Goal: Transaction & Acquisition: Purchase product/service

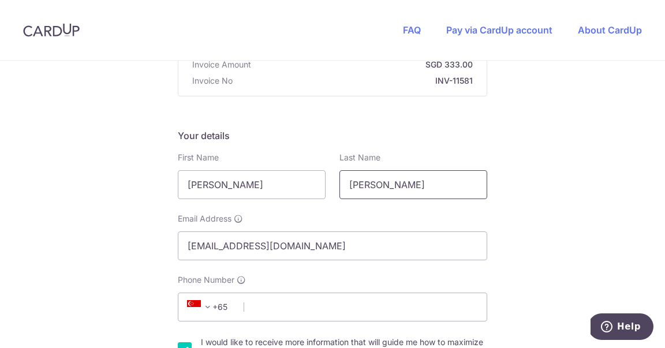
scroll to position [181, 0]
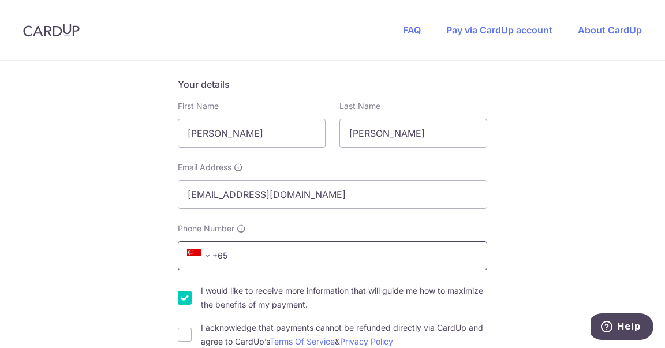
click at [283, 254] on input "Phone Number" at bounding box center [332, 255] width 309 height 29
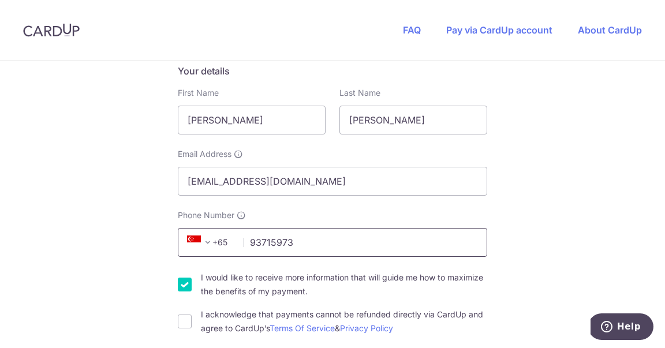
scroll to position [316, 0]
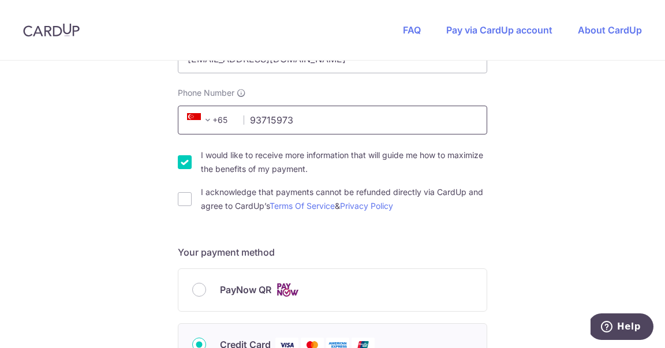
type input "93715973"
click at [180, 162] on input "I would like to receive more information that will guide me how to maximize the…" at bounding box center [185, 162] width 14 height 14
checkbox input "false"
click at [178, 200] on input "I acknowledge that payments cannot be refunded directly via CardUp and agree to…" at bounding box center [185, 199] width 14 height 14
checkbox input "true"
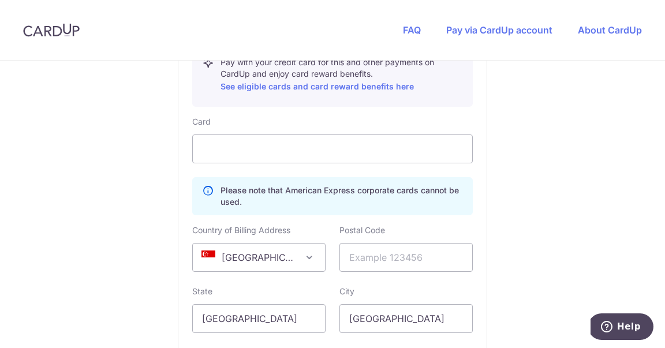
scroll to position [753, 0]
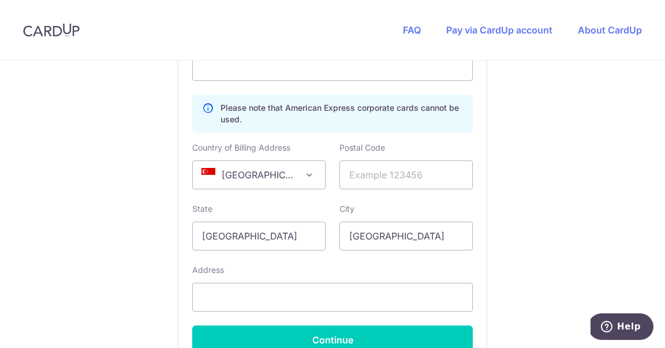
click at [281, 177] on span "[GEOGRAPHIC_DATA]" at bounding box center [259, 175] width 132 height 28
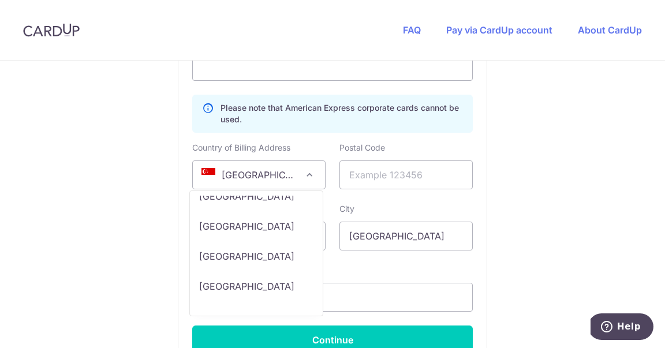
scroll to position [7277, 0]
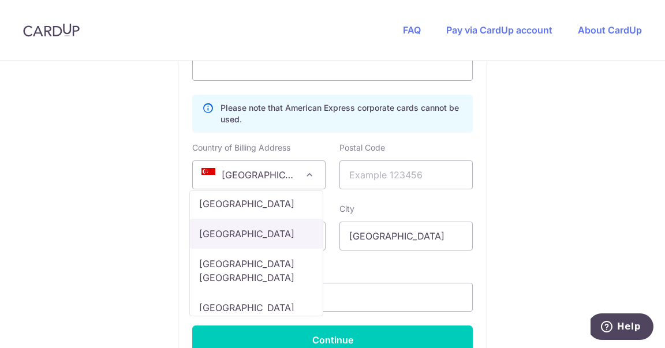
select select "US"
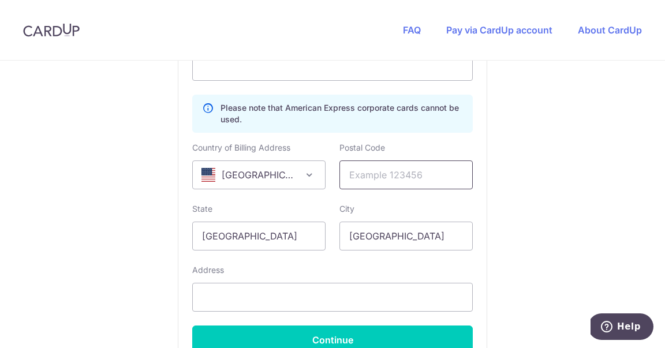
click at [382, 174] on input "text" at bounding box center [405, 175] width 133 height 29
type input "11360"
click at [274, 238] on input "[GEOGRAPHIC_DATA]" at bounding box center [258, 236] width 133 height 29
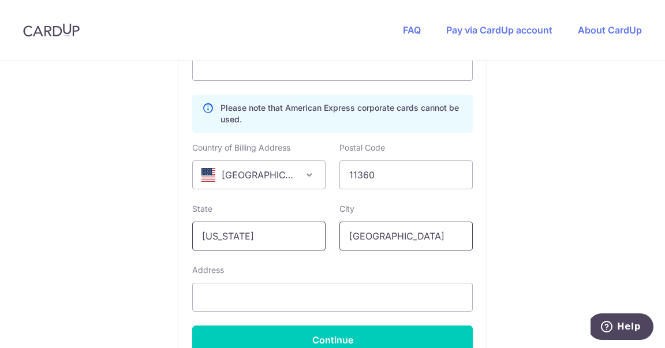
type input "[US_STATE]"
click at [359, 236] on input "[GEOGRAPHIC_DATA]" at bounding box center [405, 236] width 133 height 29
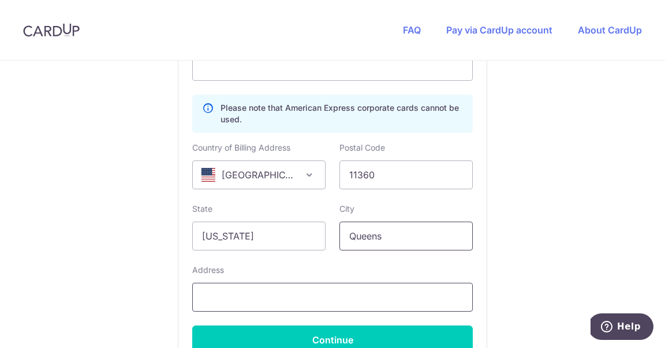
type input "Queens"
click at [324, 289] on input "text" at bounding box center [332, 297] width 281 height 29
type input "[STREET_ADDRESS]"
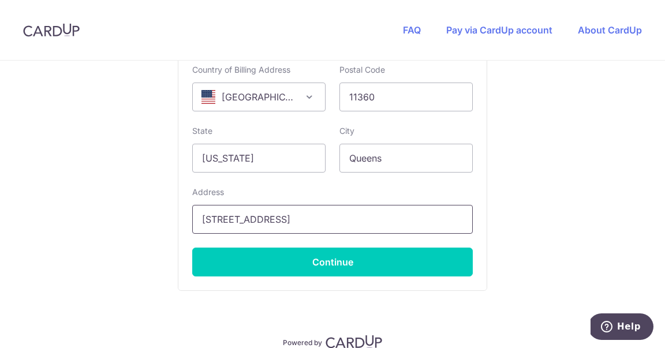
scroll to position [884, 0]
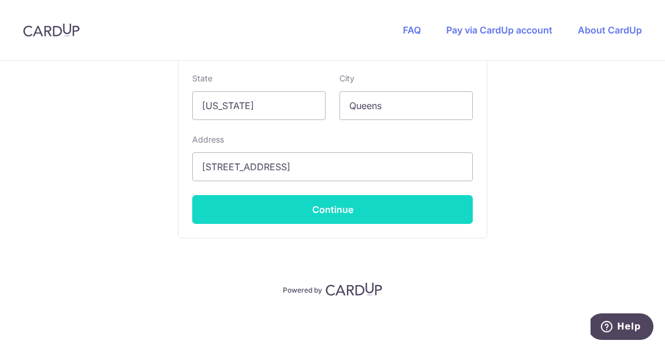
click at [323, 212] on button "Continue" at bounding box center [332, 209] width 281 height 29
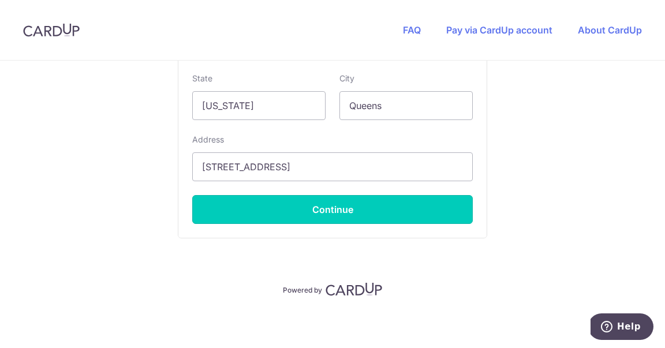
type input "**** 8763"
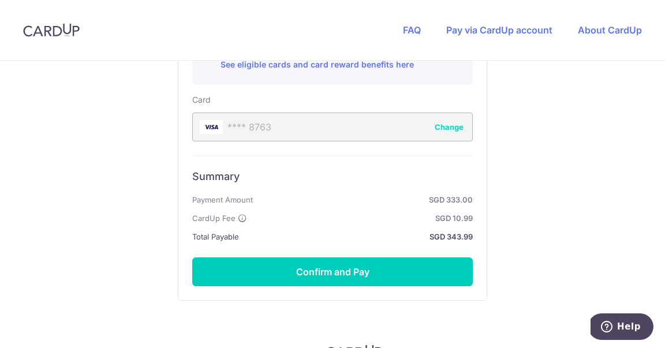
scroll to position [755, 0]
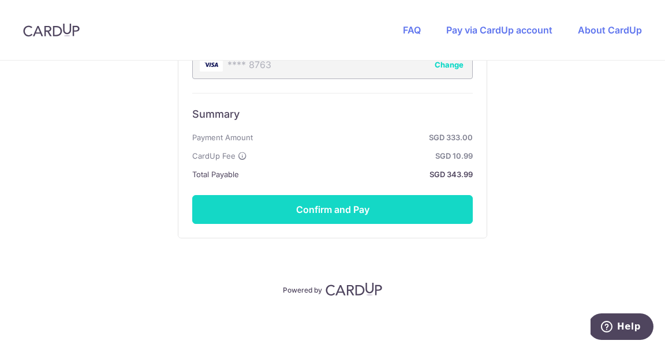
click at [389, 219] on button "Confirm and Pay" at bounding box center [332, 209] width 281 height 29
